Goal: Answer question/provide support

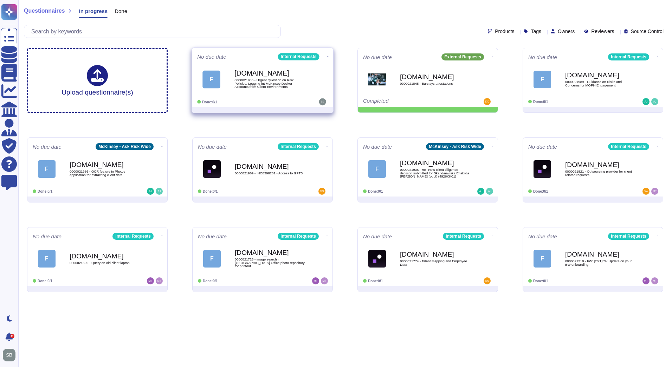
click at [287, 85] on span "0000021955 - Urgent Question on Risk Policies: Logging int McKinsey Docker Acco…" at bounding box center [269, 83] width 71 height 10
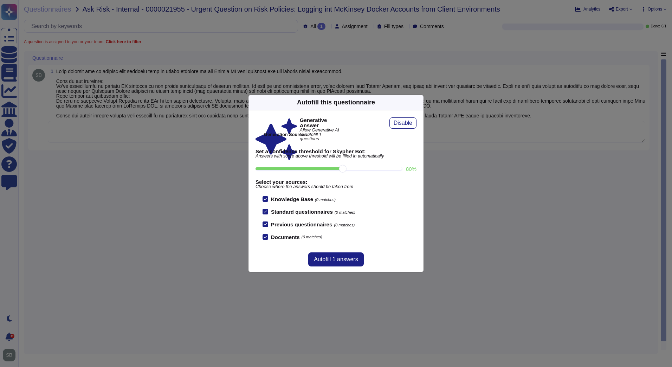
click at [419, 102] on icon at bounding box center [419, 102] width 0 height 0
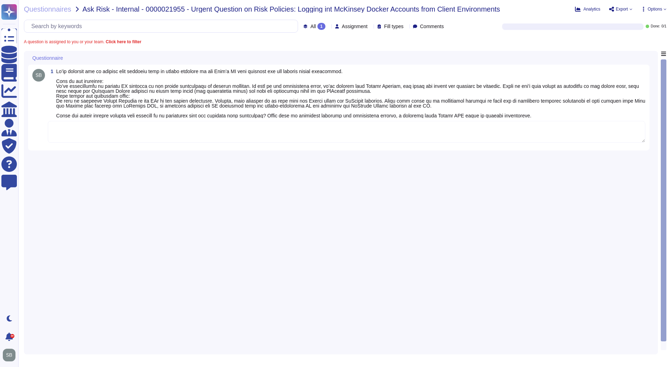
click at [287, 129] on textarea at bounding box center [346, 132] width 597 height 22
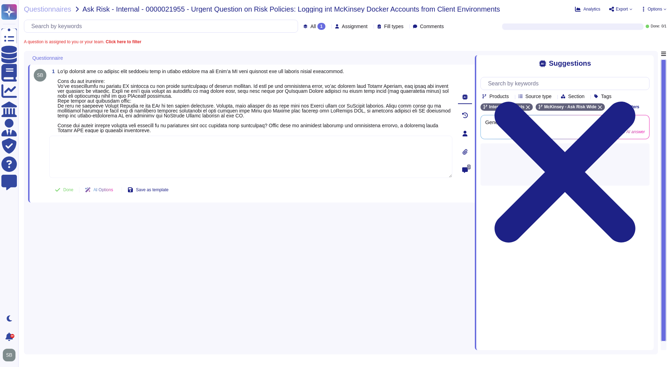
paste textarea "After consulting internally we have been advised that, accessing McKinsey WebMa…"
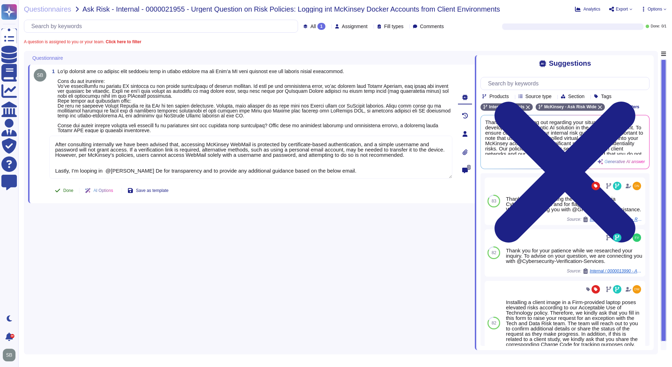
click at [62, 191] on button "Done" at bounding box center [64, 190] width 30 height 14
type textarea "After consulting internally we have been advised that, accessing McKinsey WebMa…"
click at [47, 11] on span "Questionnaires" at bounding box center [47, 9] width 47 height 7
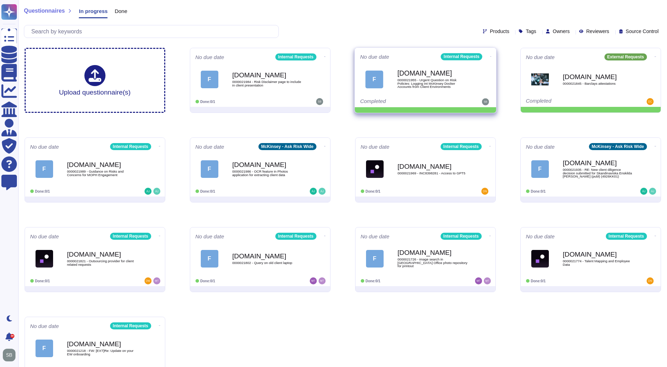
click at [325, 56] on icon at bounding box center [324, 57] width 1 height 2
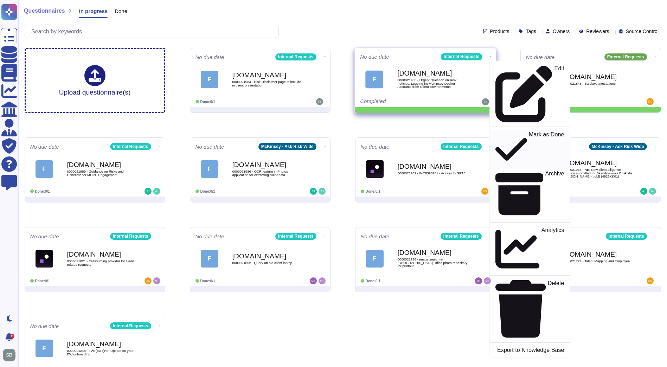
click at [528, 131] on p "Mark as Done" at bounding box center [545, 149] width 35 height 36
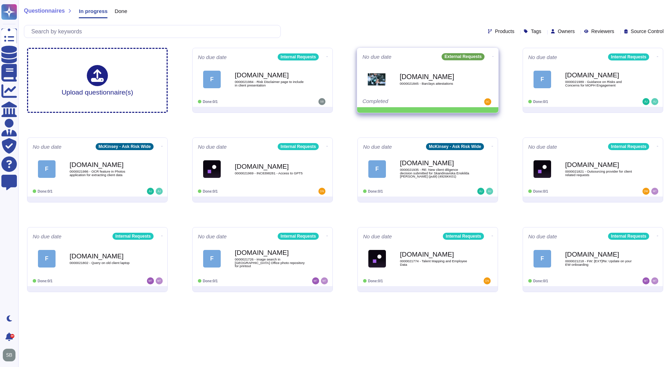
click at [328, 56] on icon at bounding box center [326, 57] width 1 height 2
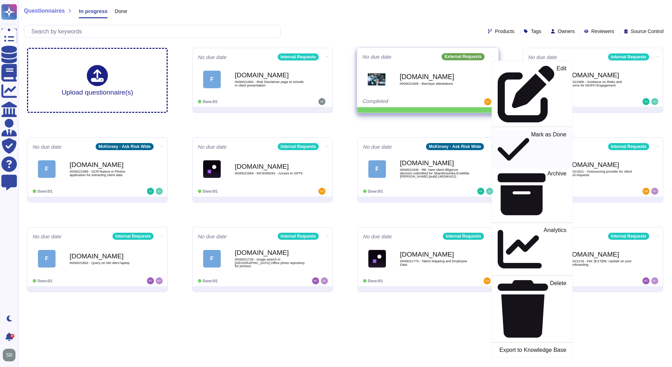
click at [531, 131] on p "Mark as Done" at bounding box center [548, 149] width 35 height 36
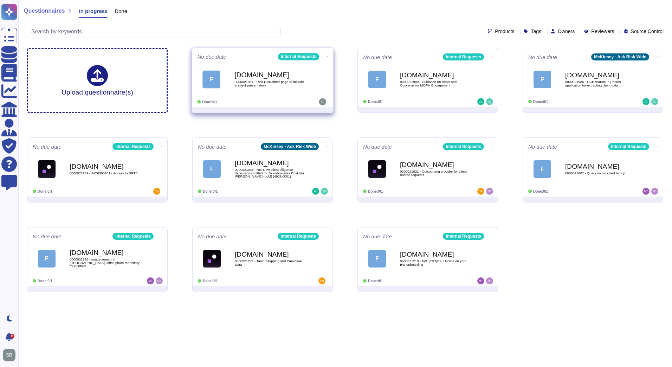
click at [267, 86] on span "0000021984 - Risk Disclaimer page to include in client presentation" at bounding box center [269, 83] width 71 height 7
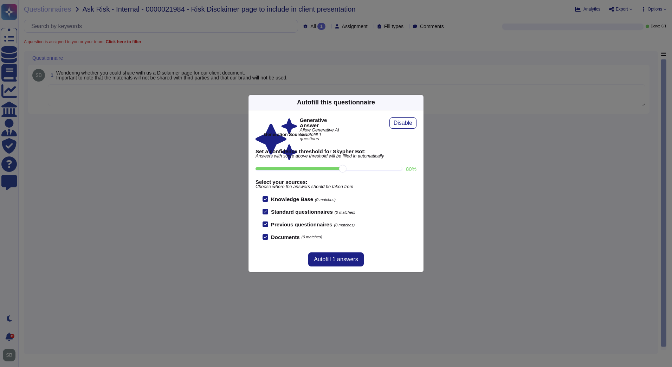
click at [419, 103] on div "Autofill this questionnaire" at bounding box center [335, 102] width 175 height 15
click at [431, 136] on icon at bounding box center [487, 192] width 112 height 112
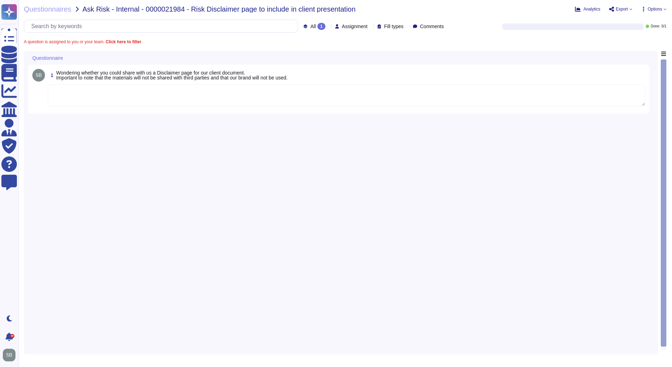
click at [295, 102] on textarea at bounding box center [346, 95] width 597 height 22
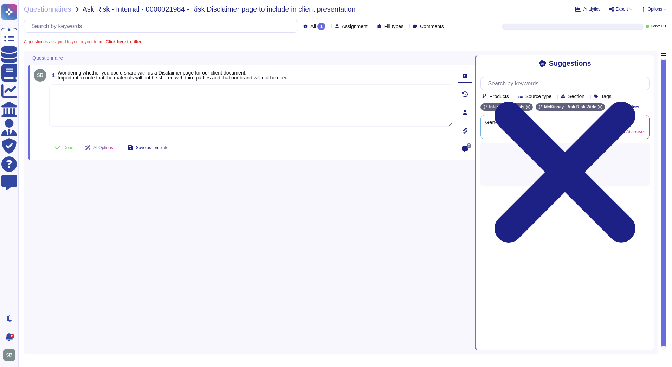
paste textarea "For your awareness, we are sharing with you the Firm’s Disclaimers guidance pag…"
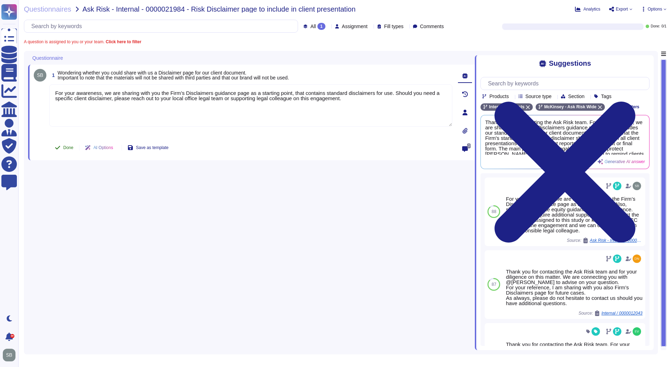
type textarea "For your awareness, we are sharing with you the Firm’s Disclaimers guidance pag…"
click at [62, 148] on button "Done" at bounding box center [64, 148] width 30 height 14
click at [53, 9] on span "Questionnaires" at bounding box center [47, 9] width 47 height 7
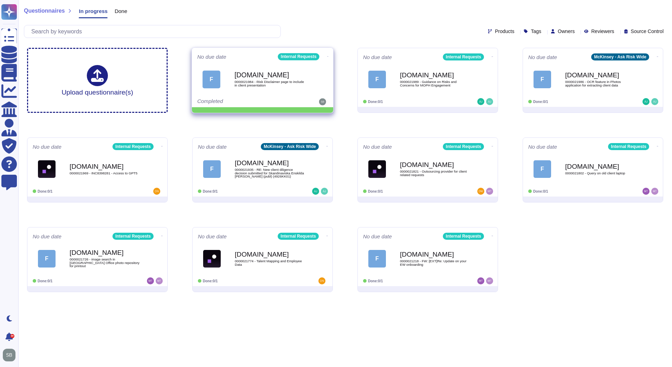
click at [327, 56] on icon at bounding box center [327, 57] width 1 height 2
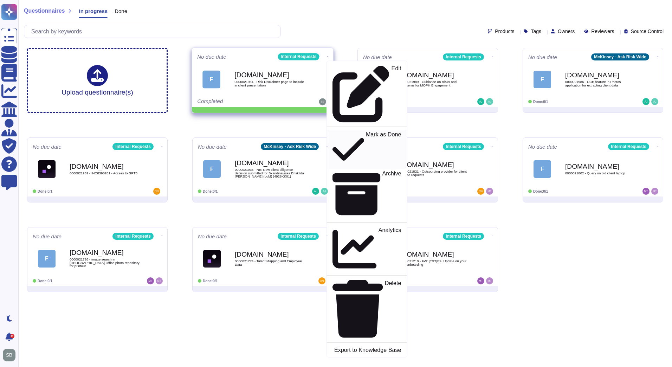
click at [366, 131] on p "Mark as Done" at bounding box center [383, 149] width 35 height 36
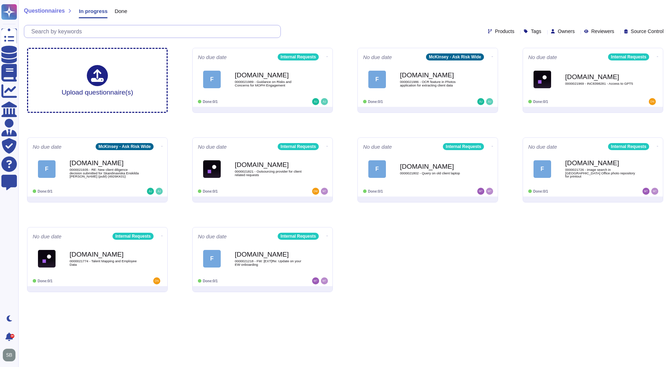
click at [83, 30] on input "text" at bounding box center [154, 31] width 253 height 12
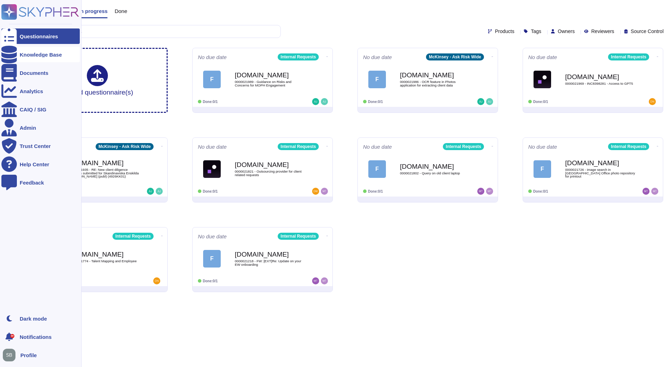
click at [9, 51] on div at bounding box center [8, 54] width 15 height 15
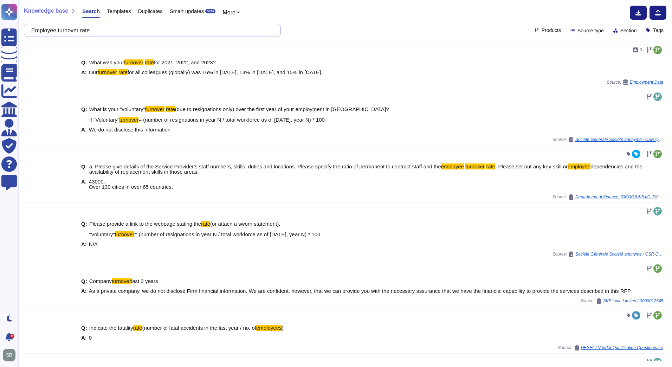
click at [109, 33] on input "Employee turnover rate" at bounding box center [151, 30] width 246 height 12
paste input "8. What is the frequency of employee background checks?"
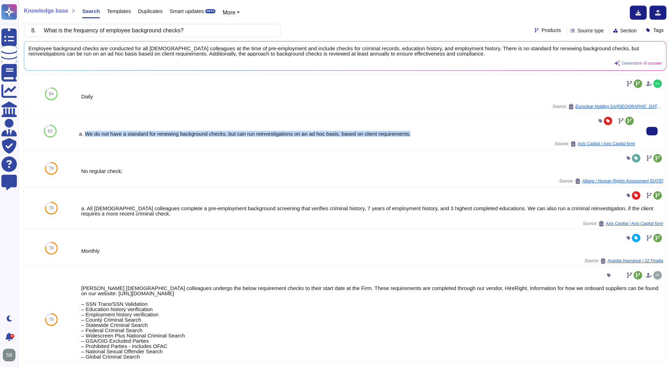
drag, startPoint x: 410, startPoint y: 135, endPoint x: 86, endPoint y: 137, distance: 324.4
click at [86, 136] on div "a. We do not have a standard for renewing background checks, but can run reinve…" at bounding box center [357, 133] width 556 height 5
copy div "We do not have a standard for renewing background checks, but can run reinvesti…"
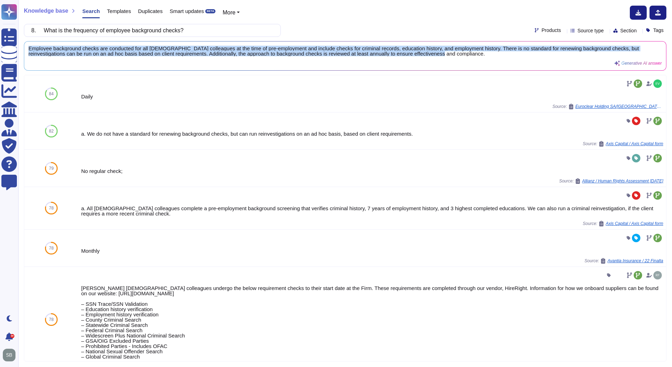
drag, startPoint x: 451, startPoint y: 53, endPoint x: 24, endPoint y: 51, distance: 426.6
click at [24, 51] on div "Employee background checks are conducted for all [DEMOGRAPHIC_DATA] colleagues …" at bounding box center [345, 56] width 642 height 30
copy span "Employee background checks are conducted for all [DEMOGRAPHIC_DATA] colleagues …"
click at [138, 30] on input "8. What is the frequency of employee background checks?" at bounding box center [151, 30] width 246 height 12
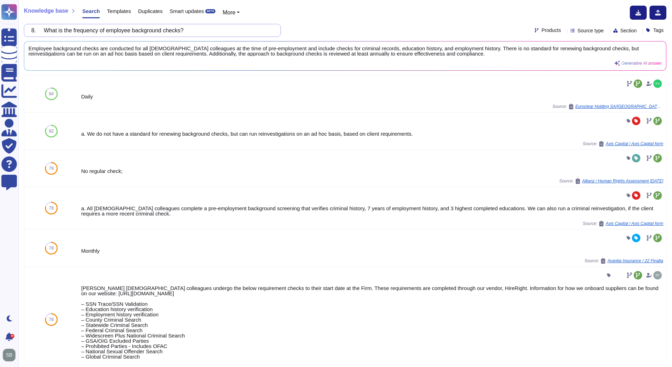
paste input "6. Please identify all key employees assigned to GI Partners and describe their…"
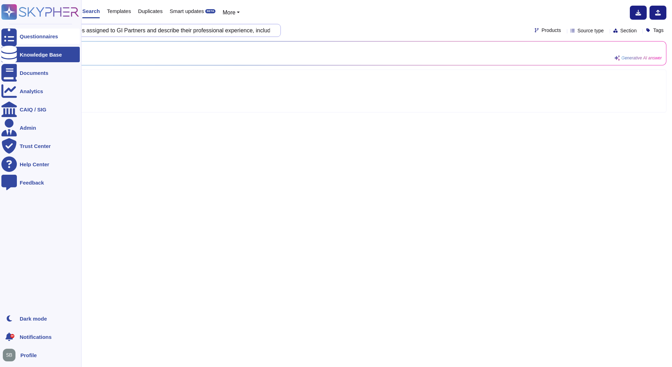
drag, startPoint x: 254, startPoint y: 34, endPoint x: 15, endPoint y: 36, distance: 239.0
click at [15, 36] on div "Questionnaires Knowledge Base Documents Analytics CAIQ / SIG Admin Trust Center…" at bounding box center [336, 183] width 672 height 367
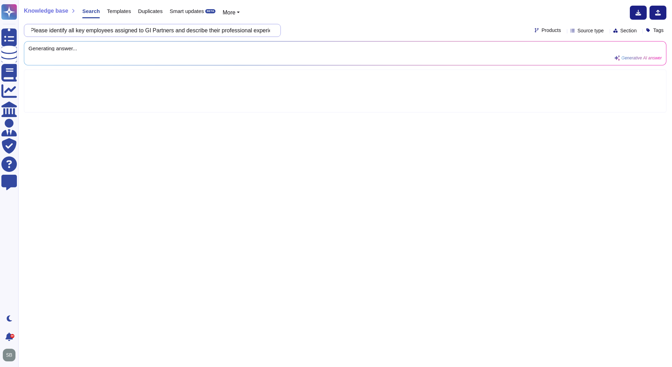
click at [108, 33] on input "6. Please identify all key employees assigned to GI Partners and describe their…" at bounding box center [151, 30] width 246 height 12
drag, startPoint x: 102, startPoint y: 31, endPoint x: 20, endPoint y: 25, distance: 82.1
click at [20, 25] on div "Knowledge base Search Templates Duplicates Smart updates BETA More 6. Please id…" at bounding box center [345, 183] width 654 height 367
click at [47, 28] on input "6. Please identify all key employees assigned to GI Partners and describe their…" at bounding box center [151, 30] width 246 height 12
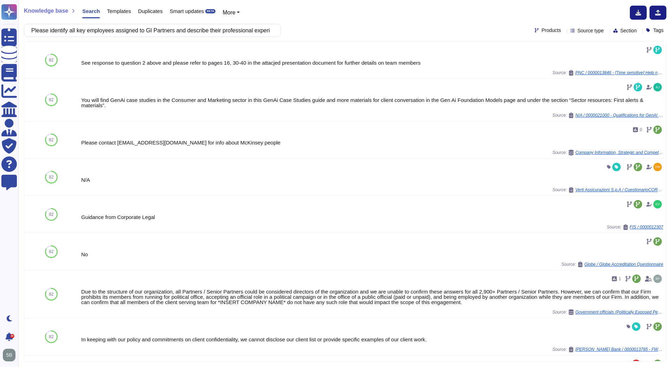
type input "Please identify all key employees assigned to GI Partners and describe their pr…"
